Goal: Transaction & Acquisition: Purchase product/service

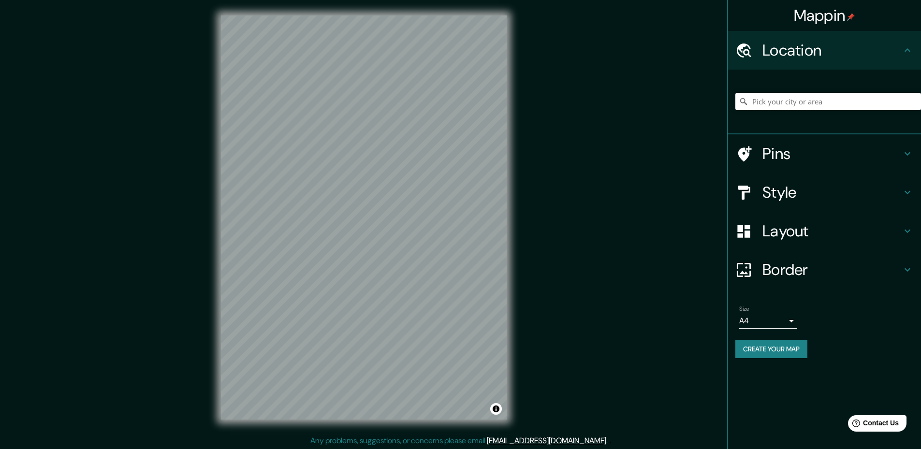
click at [893, 12] on div "Mappin" at bounding box center [823, 15] width 193 height 31
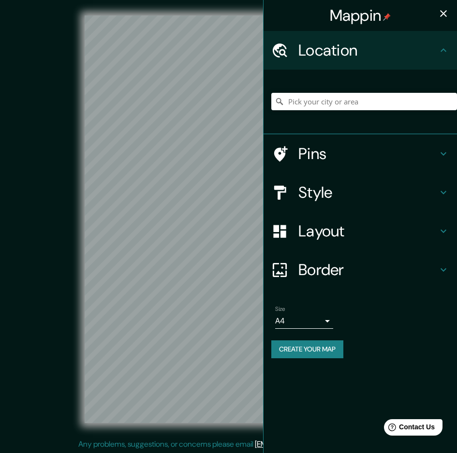
click at [444, 16] on icon "button" at bounding box center [443, 14] width 12 height 12
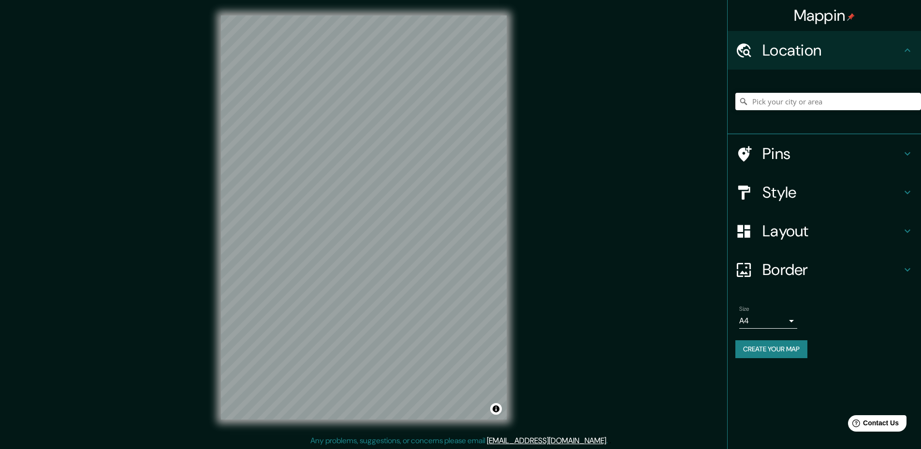
click at [820, 190] on h4 "Style" at bounding box center [831, 192] width 139 height 19
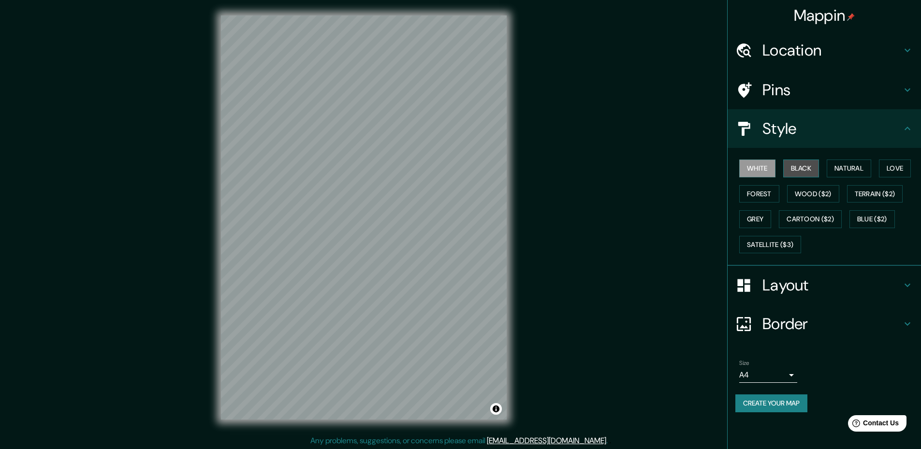
click at [802, 165] on button "Black" at bounding box center [801, 168] width 36 height 18
click at [841, 164] on button "Natural" at bounding box center [848, 168] width 44 height 18
click at [897, 169] on button "Love" at bounding box center [894, 168] width 32 height 18
click at [757, 168] on button "White" at bounding box center [757, 168] width 36 height 18
click at [389, 437] on div "Mappin Location Pins Style White Black Natural Love Forest Wood ($2) Terrain ($…" at bounding box center [460, 225] width 921 height 450
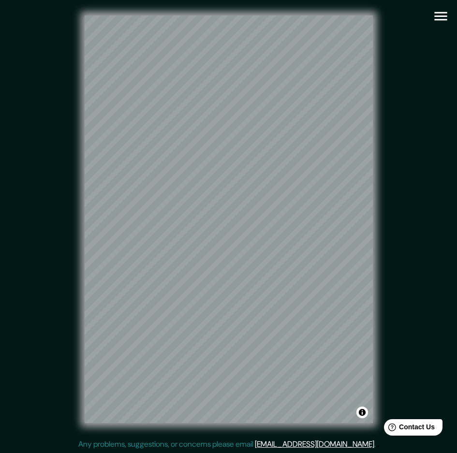
scroll to position [1, 0]
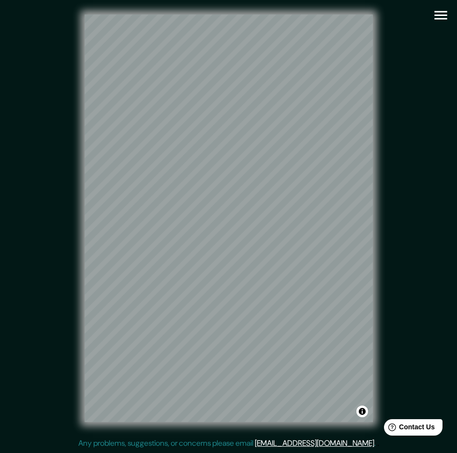
click at [376, 179] on div "© Mapbox © OpenStreetMap Improve this map" at bounding box center [228, 217] width 411 height 407
click at [396, 202] on div "© Mapbox © OpenStreetMap Improve this map" at bounding box center [228, 217] width 411 height 407
